Goal: Task Accomplishment & Management: Complete application form

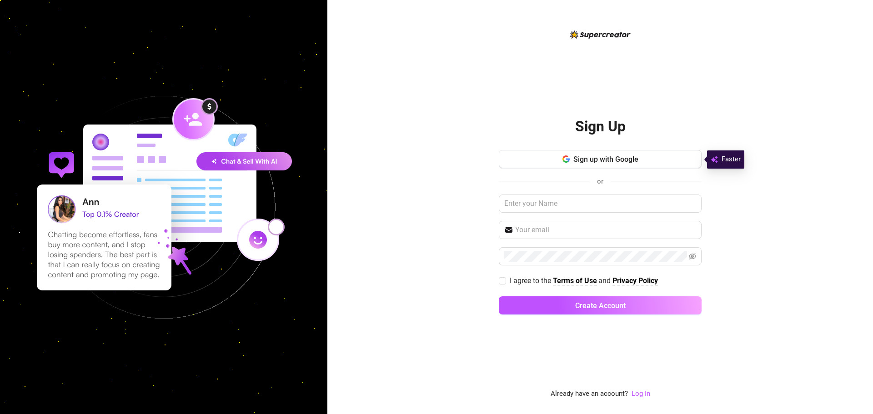
click at [423, 183] on div "Sign Up Sign up with Google or I agree to the Terms of Use and Privacy Policy C…" at bounding box center [599, 207] width 545 height 414
click at [575, 160] on span "Sign up with Google" at bounding box center [605, 159] width 65 height 9
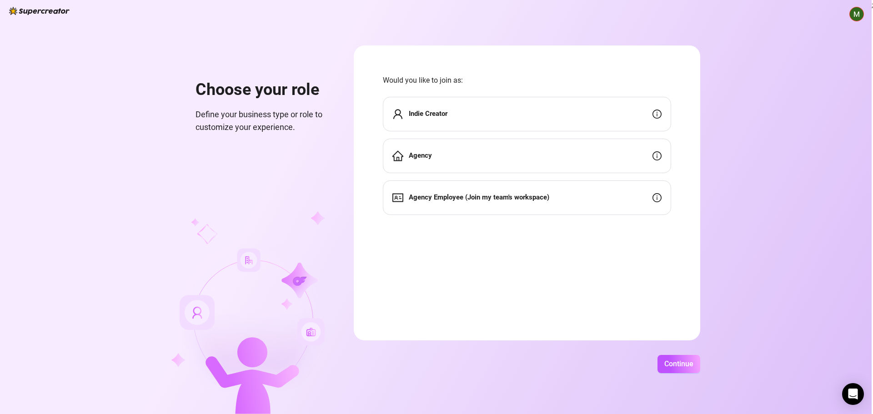
click at [600, 201] on div "Agency Employee (Join my team's workspace)" at bounding box center [527, 197] width 288 height 35
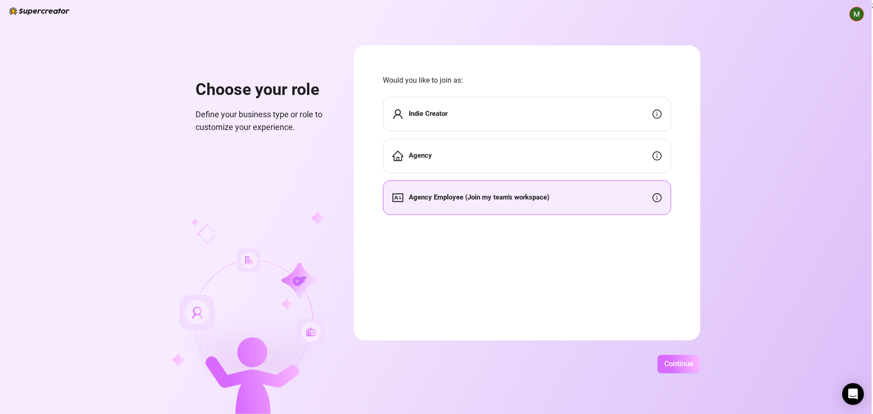
click at [683, 368] on span "Continue" at bounding box center [678, 364] width 29 height 9
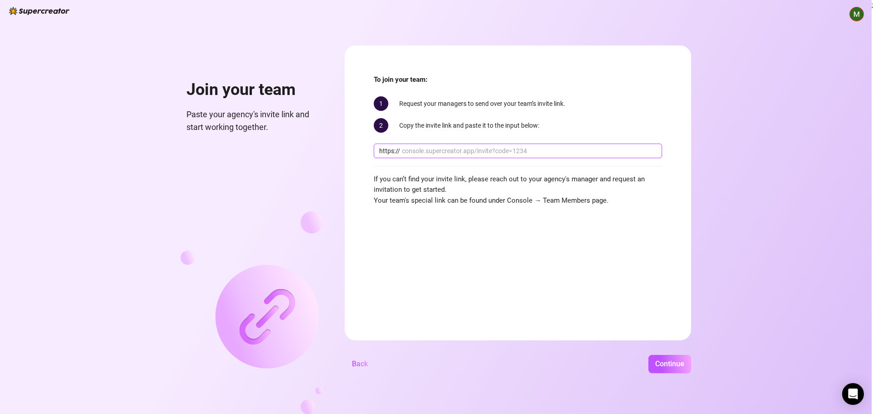
click at [440, 155] on input "text" at bounding box center [529, 151] width 255 height 10
paste input "console.supercreator.app/invite?code=2fFoxMb6xiYh1ZK7dVm8JN3x3LJ3&workspace=Yeg…"
type input "console.supercreator.app/invite?code=2fFoxMb6xiYh1ZK7dVm8JN3x3LJ3&workspace=Yeg…"
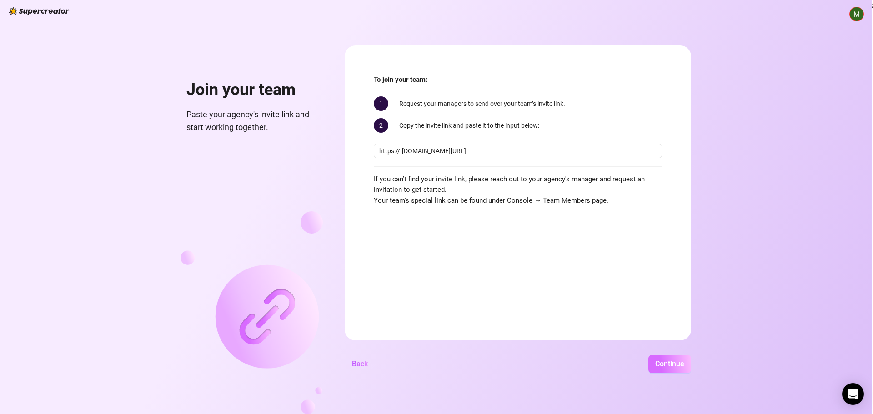
click at [679, 363] on span "Continue" at bounding box center [669, 364] width 29 height 9
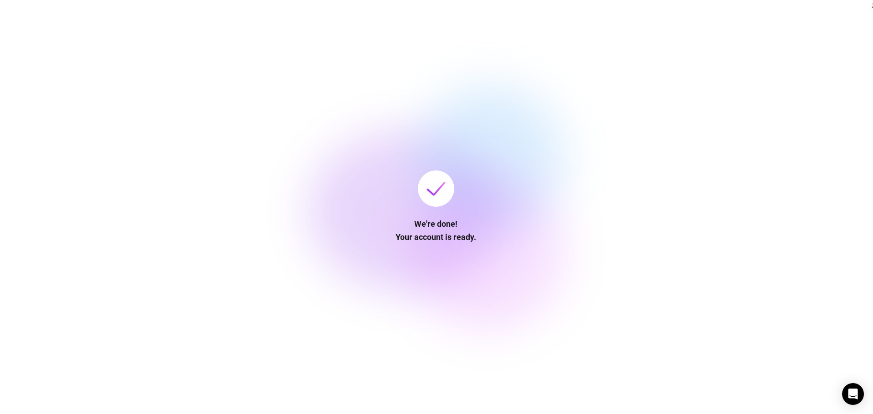
click at [400, 208] on div "We're done! Your account is ready." at bounding box center [435, 206] width 80 height 73
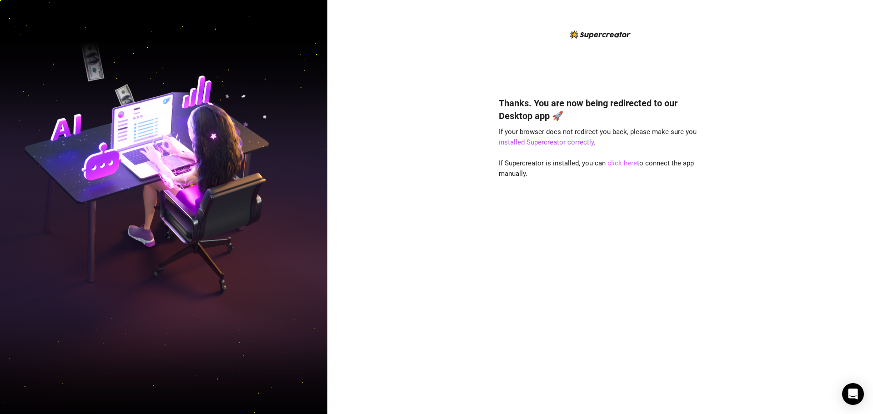
click at [618, 164] on link "click here" at bounding box center [622, 163] width 30 height 8
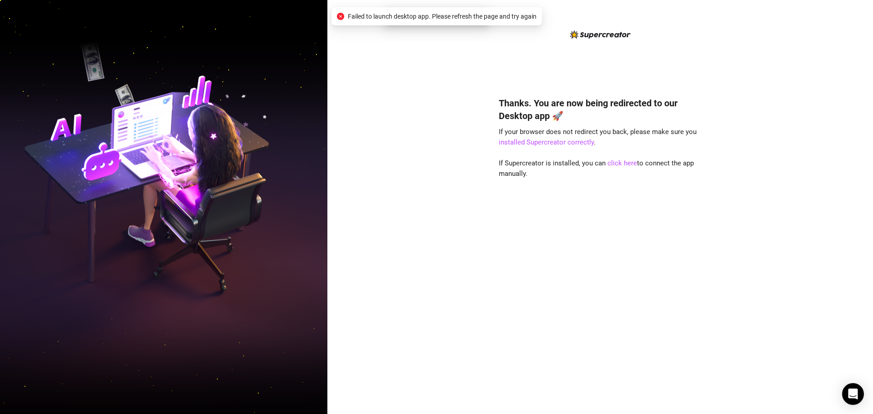
drag, startPoint x: 619, startPoint y: 164, endPoint x: 612, endPoint y: 240, distance: 75.7
click at [619, 164] on link "click here" at bounding box center [622, 163] width 30 height 8
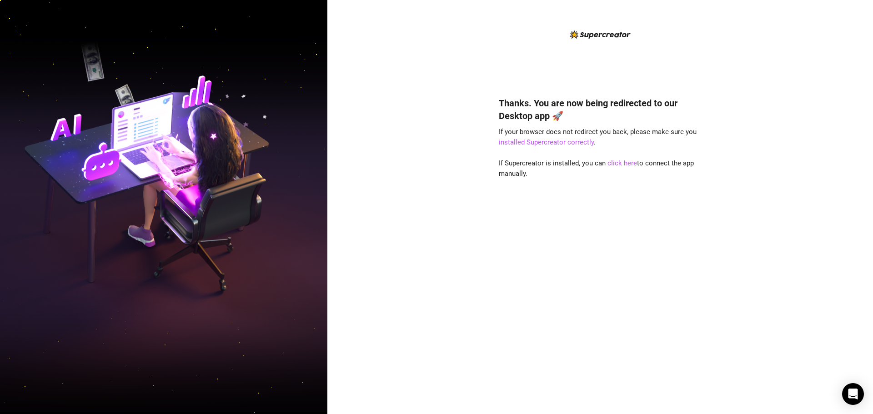
drag, startPoint x: 537, startPoint y: 228, endPoint x: 555, endPoint y: 349, distance: 122.7
click at [537, 227] on div "Thanks. You are now being redirected to our Desktop app 🚀 If your browser does …" at bounding box center [600, 242] width 203 height 315
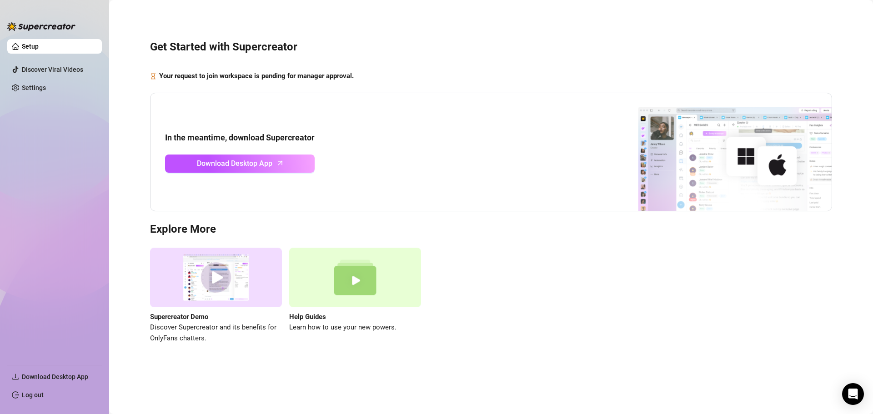
click at [417, 141] on div "In the meantime, download Supercreator Download Desktop App" at bounding box center [491, 152] width 682 height 119
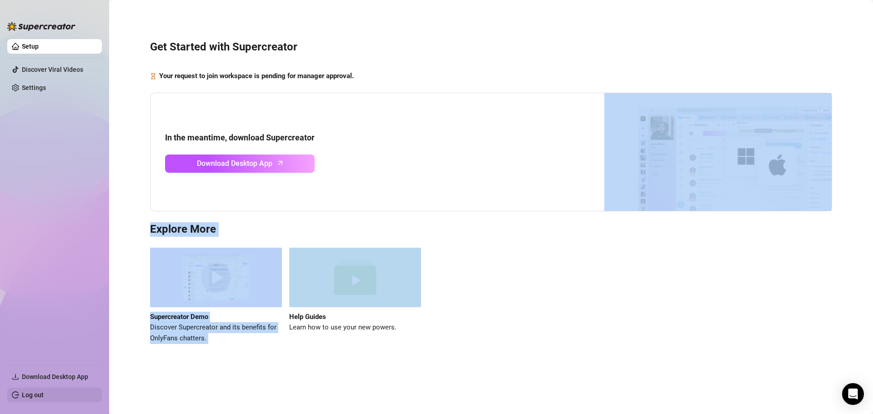
click at [37, 399] on link "Log out" at bounding box center [33, 394] width 22 height 7
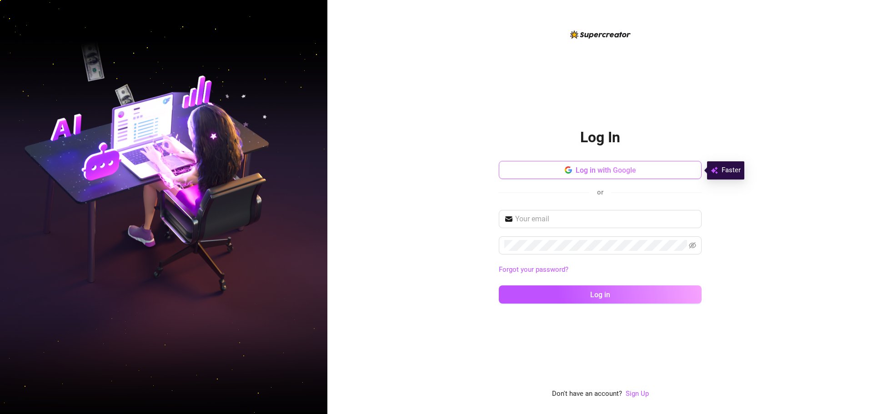
click at [549, 165] on button "Log in with Google" at bounding box center [600, 170] width 203 height 18
